Goal: Transaction & Acquisition: Purchase product/service

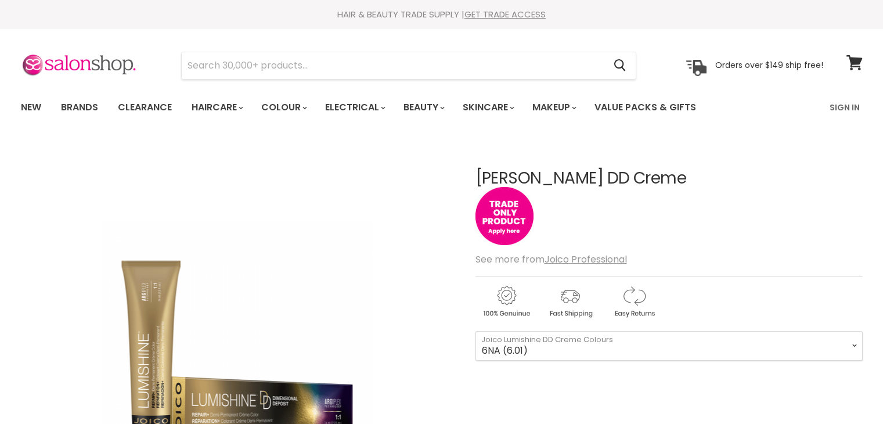
scroll to position [215, 0]
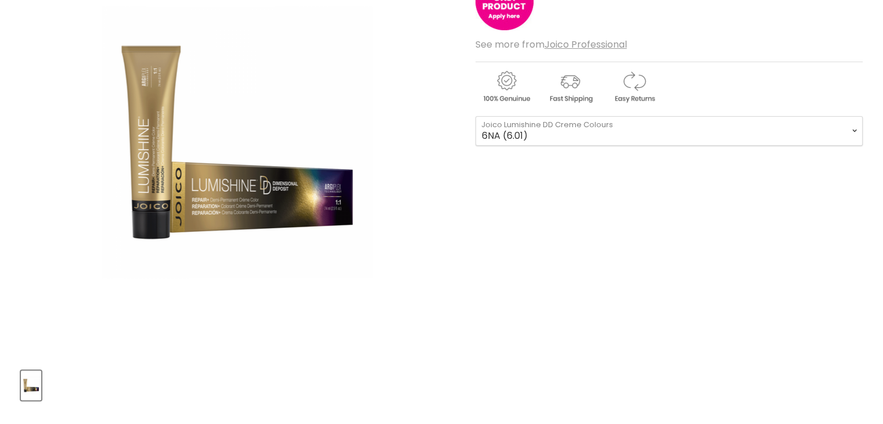
select select "6NA (6.01)"
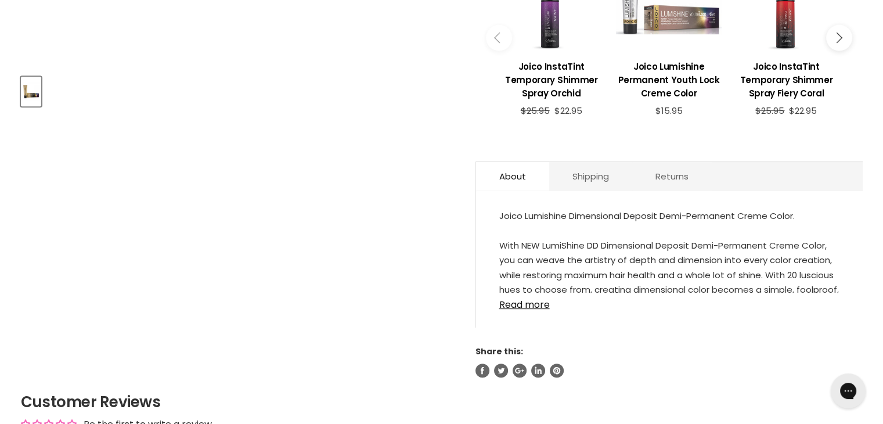
scroll to position [508, 0]
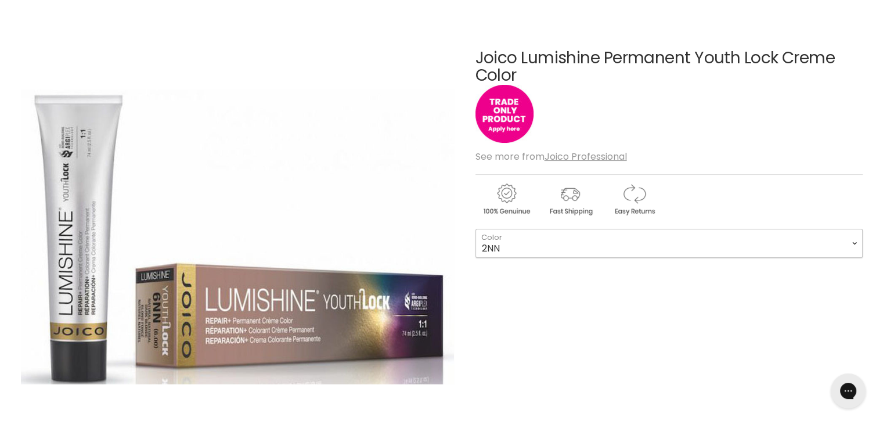
click at [534, 245] on select "2NN 3NNA 4NN 4NNG 5NN 5NNG 5NNA 6NN 6NNG 6NNA 7NN 7NNG 7NNA 8NN 8NNG" at bounding box center [668, 243] width 387 height 29
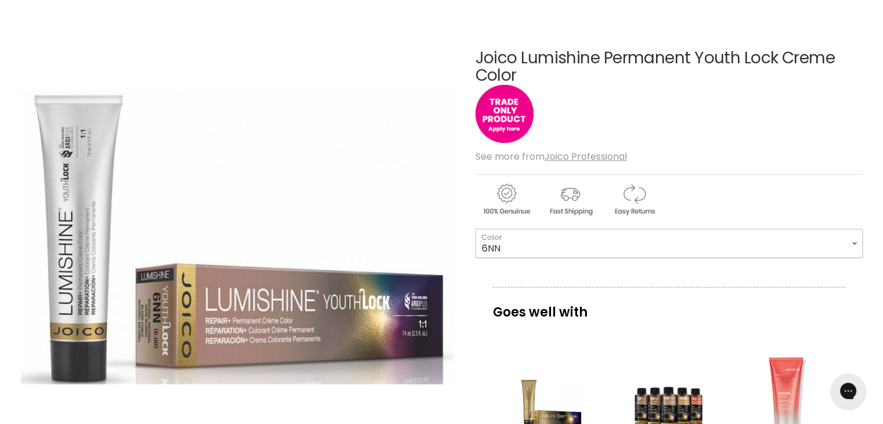
click at [475, 229] on select "2NN 3NNA 4NN 4NNG 5NN 5NNG 5NNA 6NN 6NNG 6NNA 7NN 7NNG 7NNA 8NN 8NNG" at bounding box center [668, 243] width 387 height 29
click at [514, 235] on select "2NN 3NNA 4NN 4NNG 5NN 5NNG 5NNA 6NN 6NNG 6NNA 7NN 7NNG 7NNA 8NN 8NNG" at bounding box center [668, 243] width 387 height 29
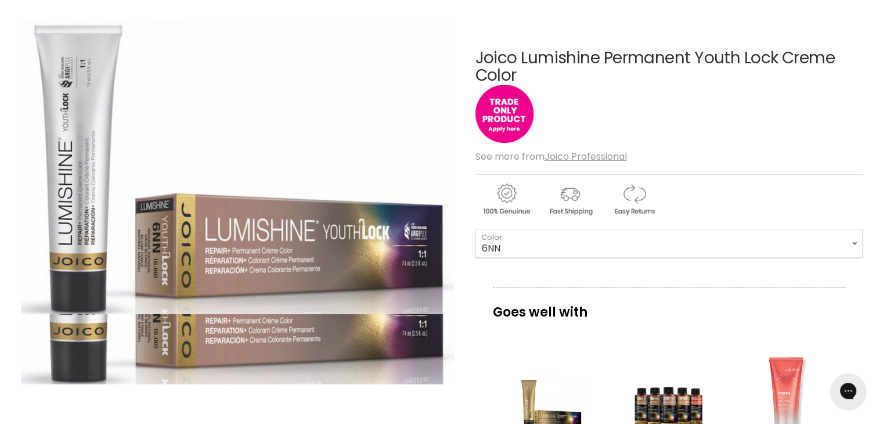
click at [446, 152] on img "Joico Lumishine Permanent Youth Lock Creme Color image. Click or Scroll to Zoom." at bounding box center [236, 167] width 433 height 294
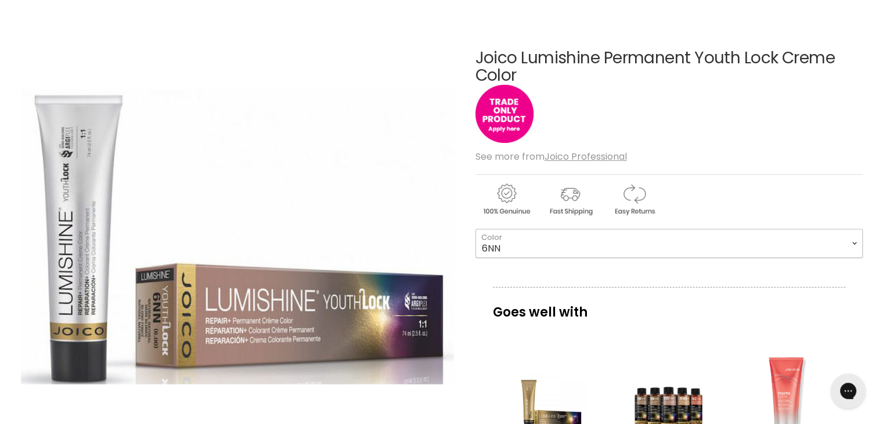
click at [528, 248] on select "2NN 3NNA 4NN 4NNG 5NN 5NNG 5NNA 6NN 6NNG 6NNA 7NN 7NNG 7NNA 8NN 8NNG" at bounding box center [668, 243] width 387 height 29
click at [549, 244] on select "2NN 3NNA 4NN 4NNG 5NN 5NNG 5NNA 6NN 6NNG 6NNA 7NN 7NNG 7NNA 8NN 8NNG" at bounding box center [668, 243] width 387 height 29
click at [475, 229] on select "2NN 3NNA 4NN 4NNG 5NN 5NNG 5NNA 6NN 6NNG 6NNA 7NN 7NNG 7NNA 8NN 8NNG" at bounding box center [668, 243] width 387 height 29
select select "6NNA"
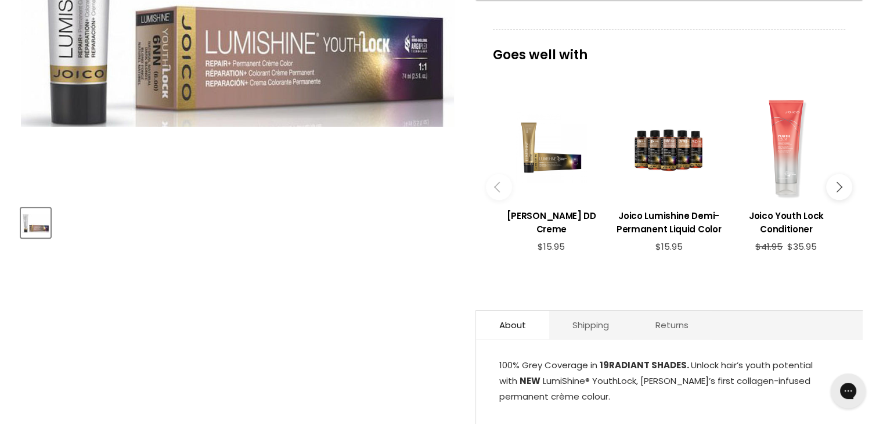
scroll to position [378, 0]
